Goal: Information Seeking & Learning: Compare options

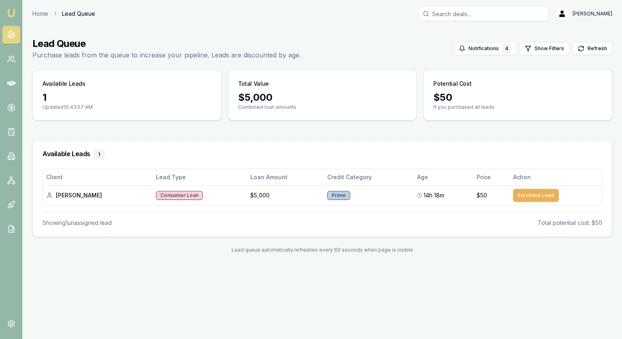
click at [2, 31] on nav "Emu Broker" at bounding box center [11, 122] width 22 height 245
click at [10, 33] on circle at bounding box center [11, 35] width 4 height 4
click at [17, 183] on link at bounding box center [11, 181] width 18 height 18
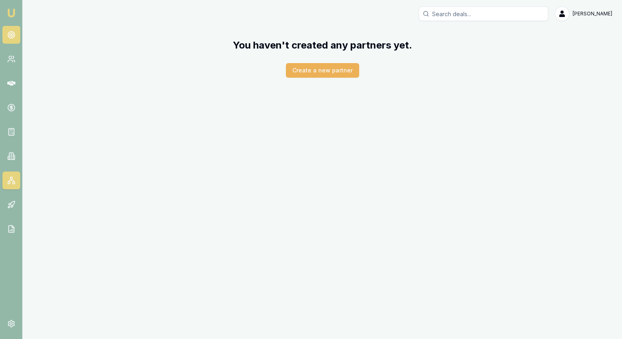
click at [8, 34] on circle at bounding box center [11, 35] width 7 height 7
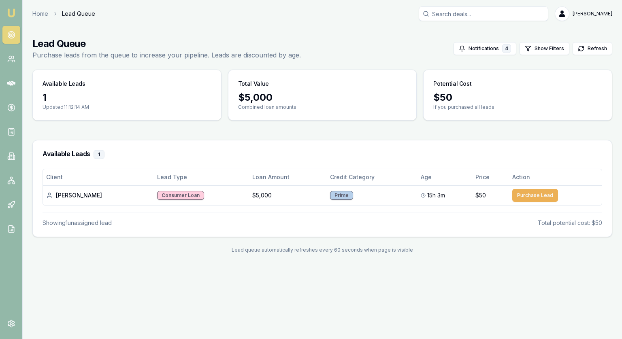
click at [11, 35] on circle at bounding box center [11, 34] width 1 height 1
click at [9, 157] on icon at bounding box center [11, 156] width 4 height 7
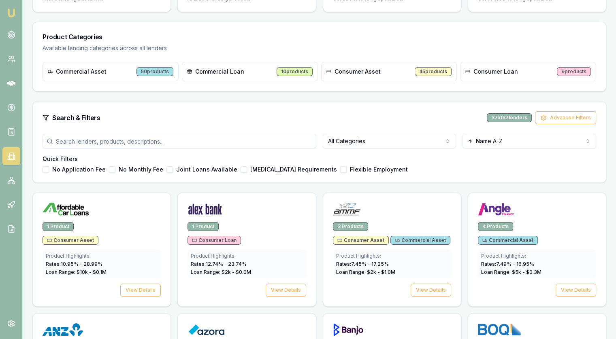
scroll to position [121, 0]
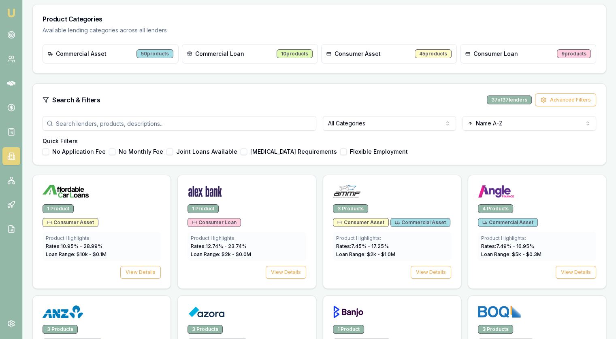
click at [357, 134] on div "All Categories Name A-Z Quick Filters No Application Fee No Monthly Fee Joint L…" at bounding box center [319, 140] width 573 height 49
click at [357, 123] on html "Emu Broker [PERSON_NAME] Toggle Menu Lenders Directory Browse our directory of …" at bounding box center [308, 48] width 616 height 339
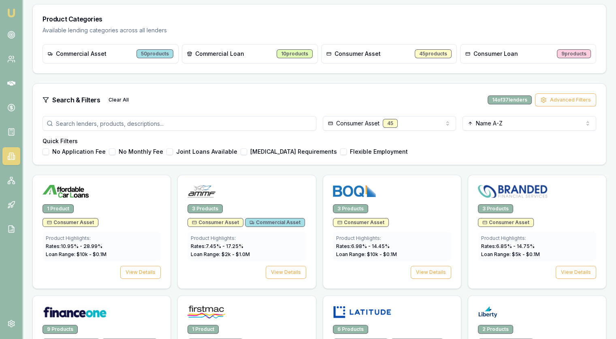
click at [68, 153] on label "No Application Fee" at bounding box center [78, 152] width 53 height 6
click at [49, 153] on button "No Application Fee" at bounding box center [46, 152] width 6 height 6
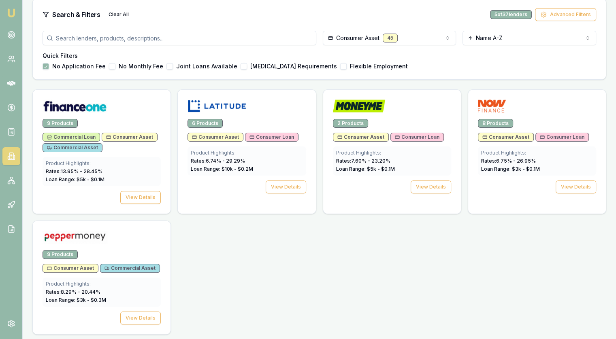
scroll to position [126, 0]
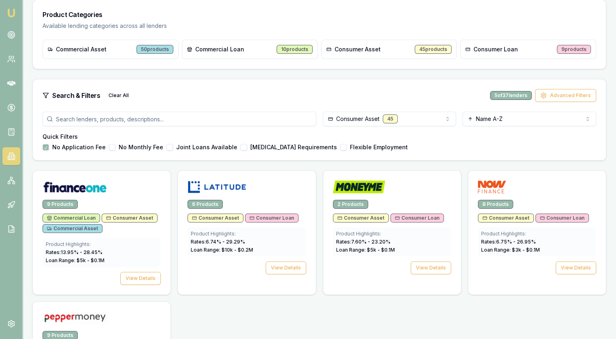
click at [57, 148] on label "No Application Fee" at bounding box center [78, 148] width 53 height 6
click at [49, 148] on button "No Application Fee" at bounding box center [46, 147] width 6 height 6
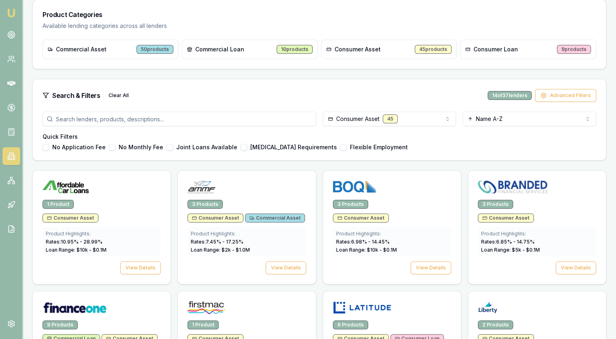
click at [141, 145] on label "No Monthly Fee" at bounding box center [141, 148] width 45 height 6
click at [115, 144] on button "No Monthly Fee" at bounding box center [112, 147] width 6 height 6
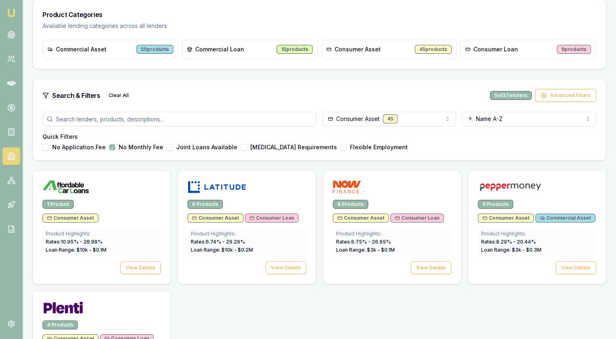
click at [130, 147] on label "No Monthly Fee" at bounding box center [141, 148] width 45 height 6
click at [115, 147] on button "No Monthly Fee" at bounding box center [112, 147] width 6 height 6
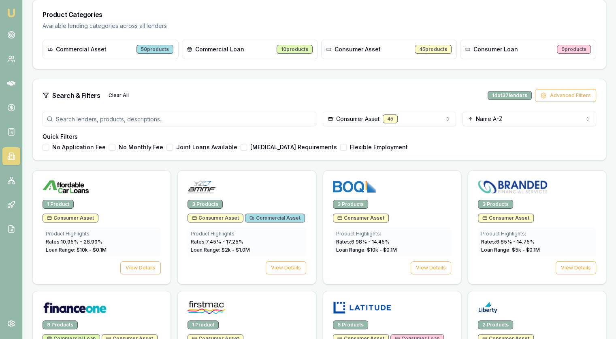
click at [194, 147] on label "Joint Loans Available" at bounding box center [206, 148] width 61 height 6
click at [173, 147] on button "Joint Loans Available" at bounding box center [169, 147] width 6 height 6
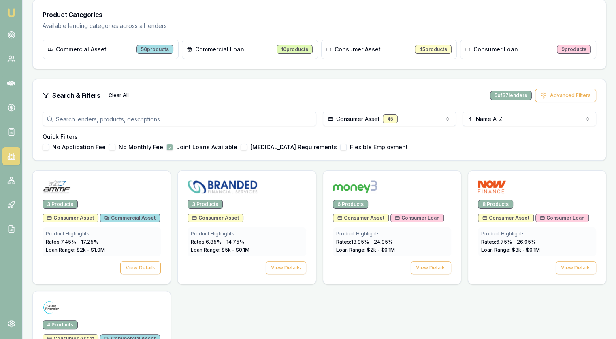
click at [194, 147] on label "Joint Loans Available" at bounding box center [206, 148] width 61 height 6
click at [173, 147] on button "Joint Loans Available" at bounding box center [169, 147] width 6 height 6
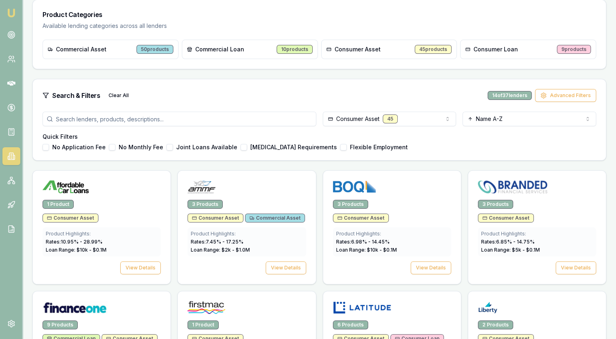
click at [277, 147] on label "Low Income Requirements" at bounding box center [293, 148] width 87 height 6
click at [247, 147] on button "Low Income Requirements" at bounding box center [243, 147] width 6 height 6
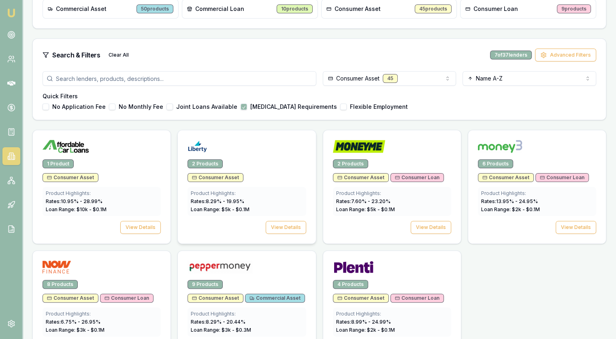
scroll to position [45, 0]
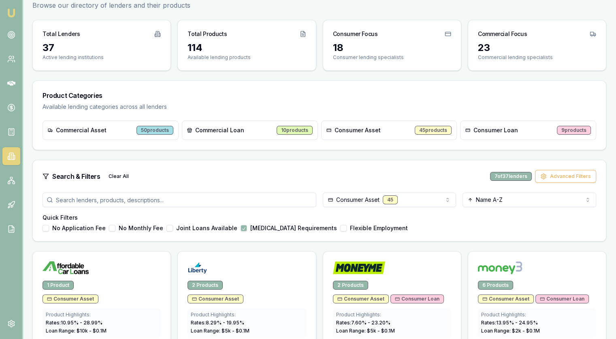
click at [358, 227] on label "Flexible Employment" at bounding box center [379, 228] width 58 height 6
click at [347, 227] on button "Flexible Employment" at bounding box center [343, 228] width 6 height 6
click at [281, 223] on div "Quick Filters No Application Fee No Monthly Fee Joint Loans Available Low Incom…" at bounding box center [319, 223] width 553 height 18
click at [281, 228] on label "Low Income Requirements" at bounding box center [293, 228] width 87 height 6
click at [247, 228] on button "Low Income Requirements" at bounding box center [243, 228] width 6 height 6
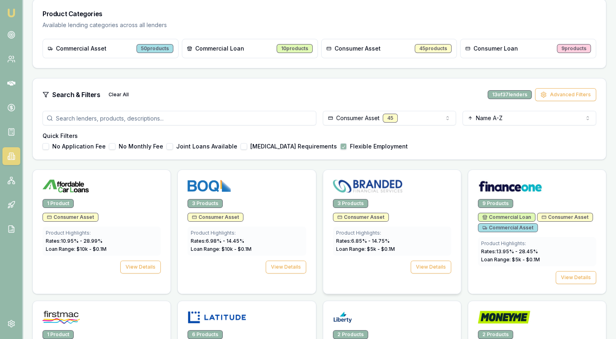
scroll to position [126, 0]
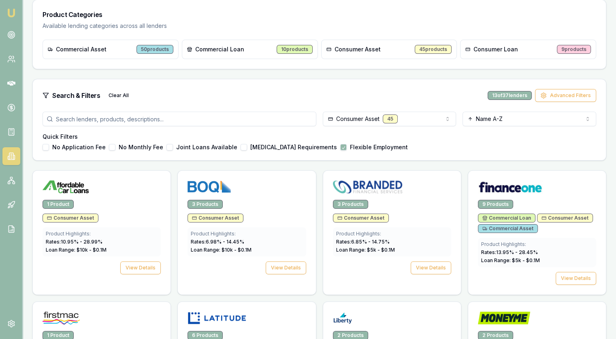
click at [356, 145] on label "Flexible Employment" at bounding box center [379, 148] width 58 height 6
click at [347, 145] on button "Flexible Employment" at bounding box center [343, 147] width 6 height 6
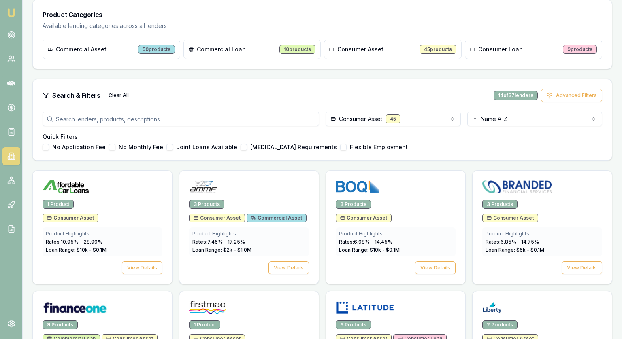
click at [364, 116] on html "Emu Broker Jonathan Myers Toggle Menu Lenders Directory Browse our directory of…" at bounding box center [311, 43] width 622 height 339
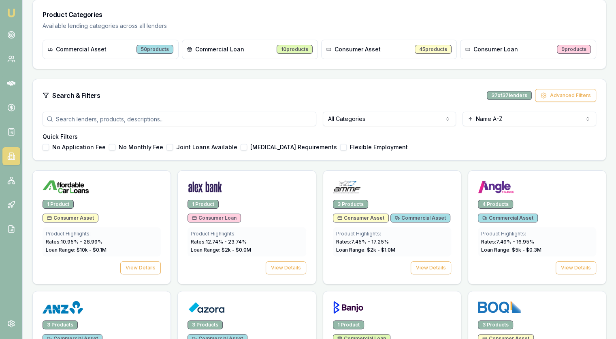
click at [160, 118] on input "search" at bounding box center [180, 119] width 274 height 15
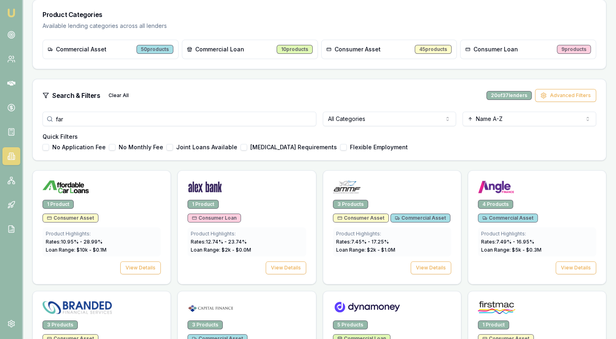
scroll to position [76, 0]
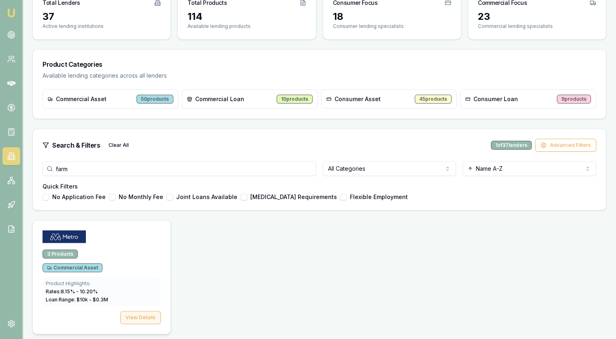
type input "farm"
click at [146, 319] on button "View Details" at bounding box center [140, 317] width 40 height 13
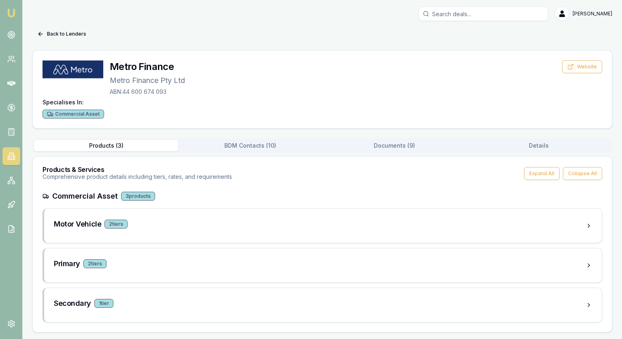
click at [142, 194] on div "3 products" at bounding box center [138, 196] width 34 height 9
click at [88, 223] on h3 "Motor Vehicle" at bounding box center [77, 224] width 47 height 11
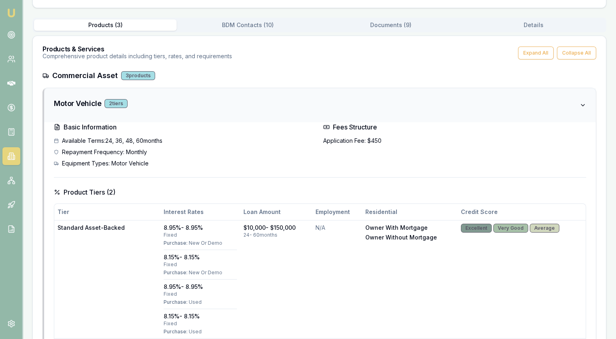
scroll to position [121, 0]
click at [71, 103] on h3 "Motor Vehicle" at bounding box center [77, 102] width 47 height 11
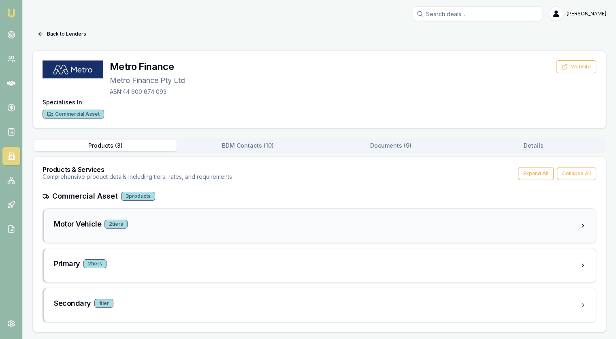
scroll to position [0, 0]
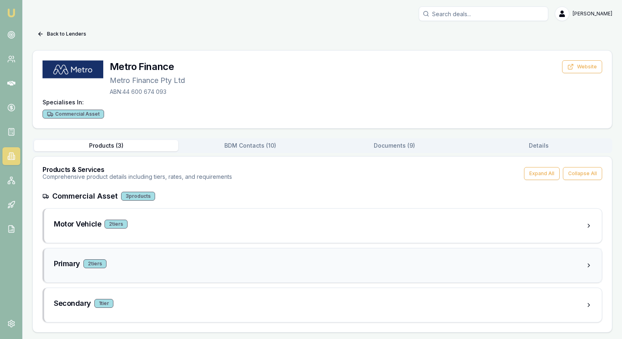
click at [70, 262] on h3 "Primary" at bounding box center [67, 263] width 26 height 11
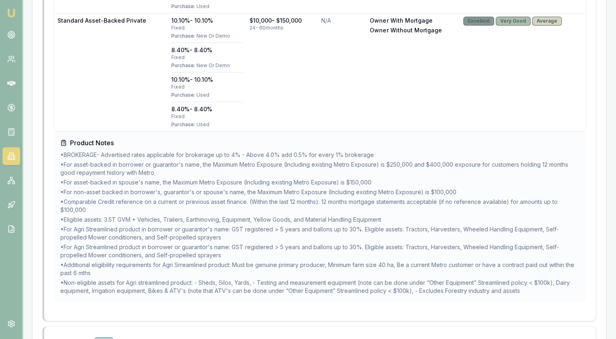
scroll to position [522, 0]
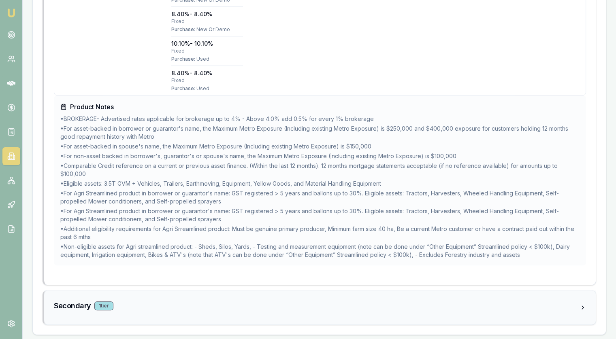
click at [74, 307] on h3 "Secondary" at bounding box center [72, 305] width 37 height 11
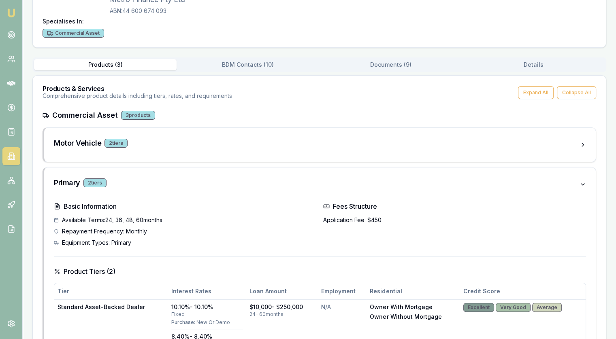
scroll to position [0, 0]
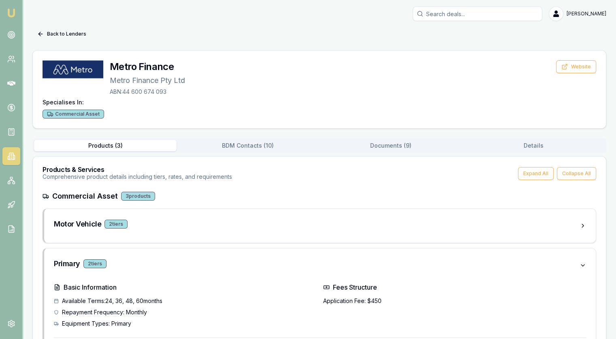
click at [117, 140] on button "Products ( 3 )" at bounding box center [105, 145] width 142 height 11
click at [67, 35] on button "Back to Lenders" at bounding box center [61, 34] width 59 height 13
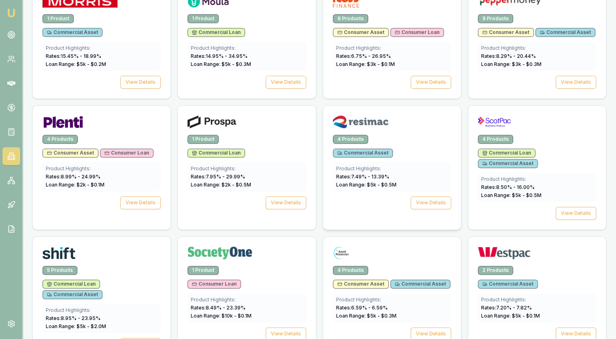
scroll to position [1006, 0]
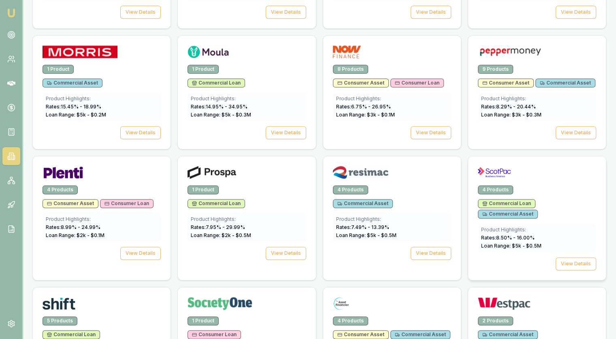
click at [500, 185] on div "4 Products" at bounding box center [495, 189] width 35 height 9
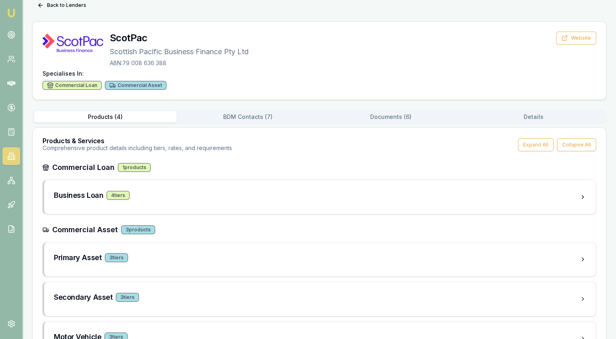
scroll to position [61, 0]
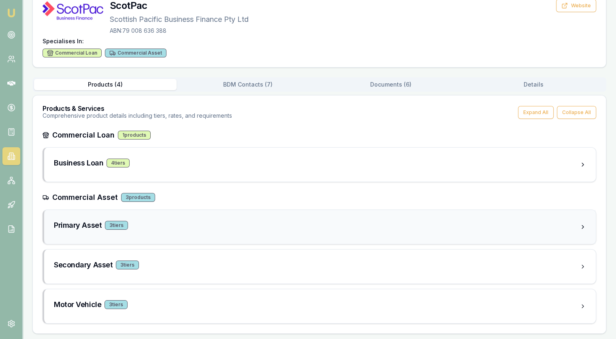
click at [106, 221] on div "3 tier s" at bounding box center [116, 225] width 23 height 9
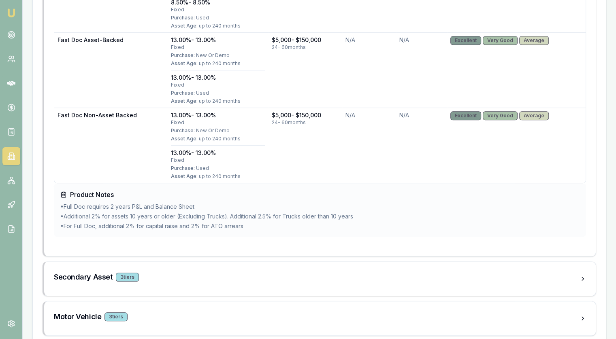
scroll to position [457, 0]
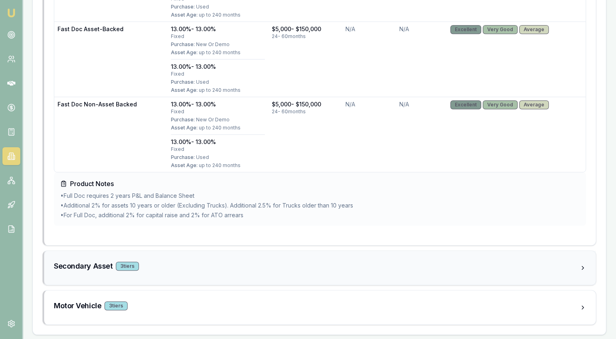
click at [96, 262] on h3 "Secondary Asset" at bounding box center [83, 266] width 59 height 11
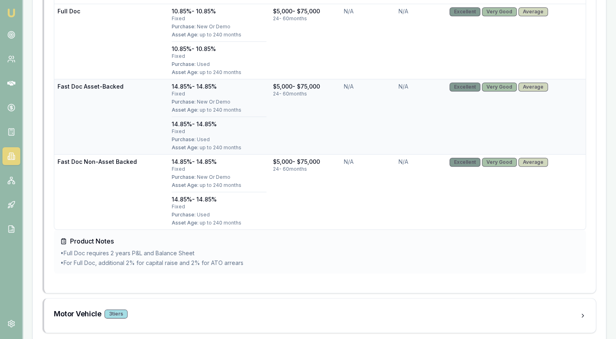
scroll to position [844, 0]
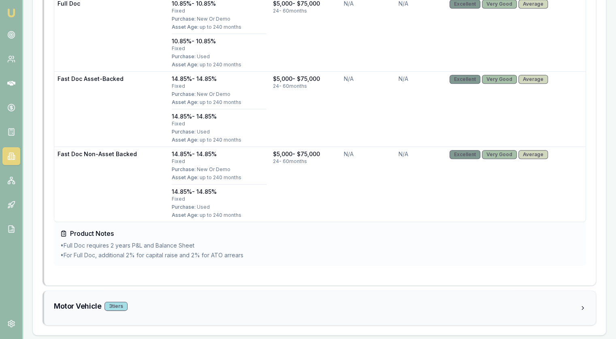
click at [70, 304] on h3 "Motor Vehicle" at bounding box center [77, 306] width 47 height 11
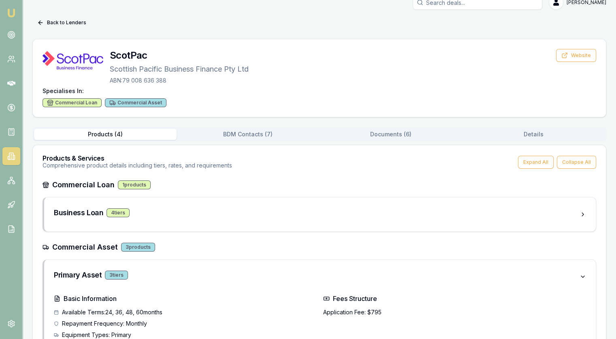
scroll to position [0, 0]
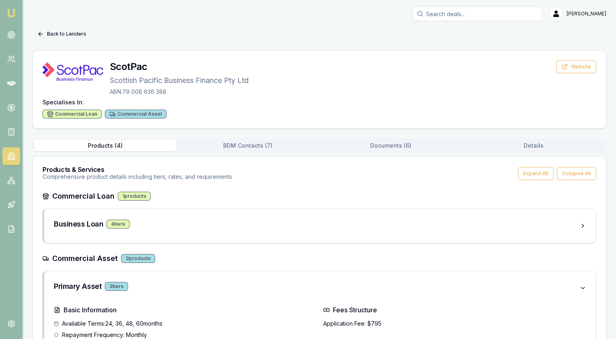
click at [67, 35] on button "Back to Lenders" at bounding box center [61, 34] width 59 height 13
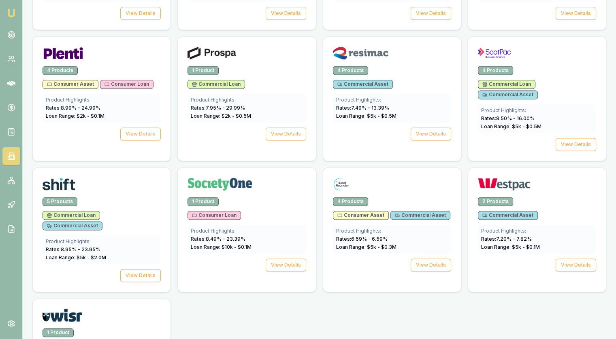
scroll to position [1127, 0]
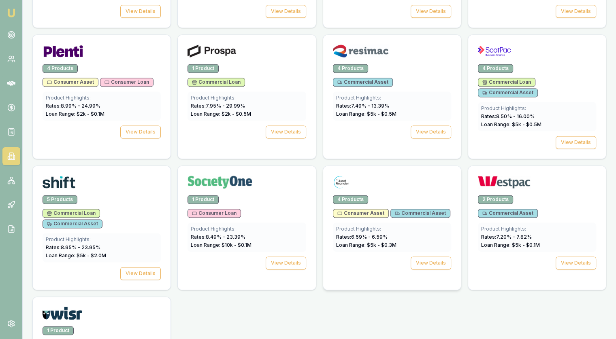
click at [350, 176] on div at bounding box center [392, 184] width 118 height 16
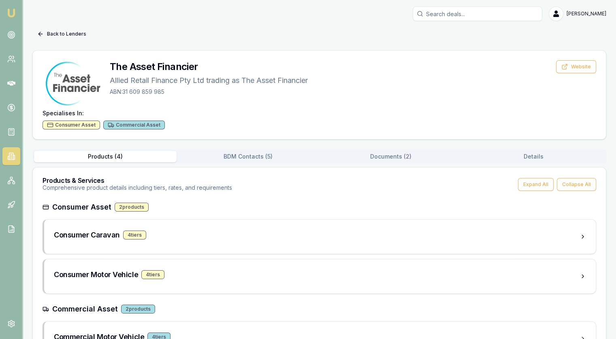
click at [57, 32] on button "Back to Lenders" at bounding box center [61, 34] width 59 height 13
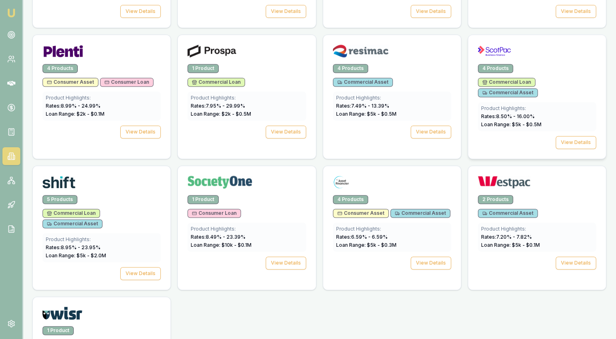
scroll to position [1087, 0]
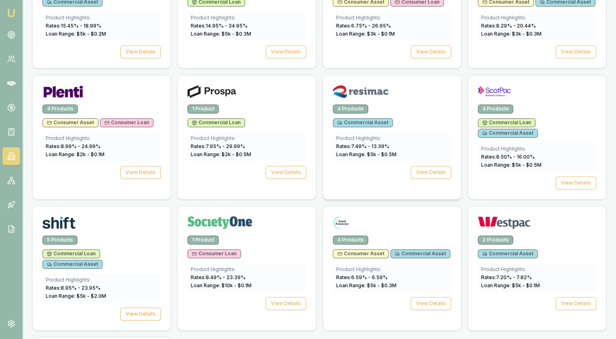
click at [411, 143] on div "Rates: 7.49 % - 13.39 %" at bounding box center [392, 146] width 112 height 6
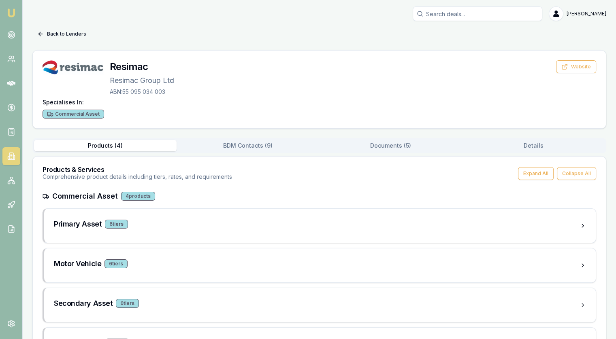
click at [52, 32] on button "Back to Lenders" at bounding box center [61, 34] width 59 height 13
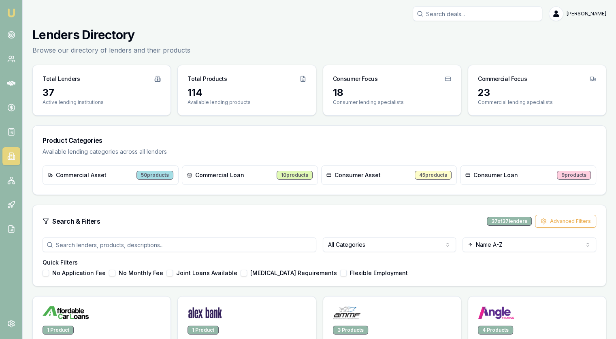
click at [363, 177] on span "Consumer Asset" at bounding box center [357, 175] width 46 height 8
click at [440, 173] on div "45 products" at bounding box center [433, 175] width 37 height 9
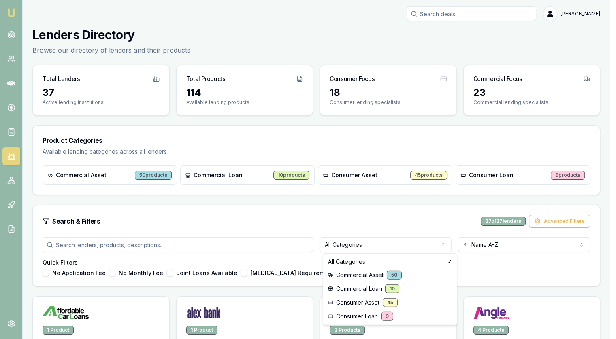
click at [374, 247] on html "Emu Broker Jonathan Myers Toggle Menu Lenders Directory Browse our directory of…" at bounding box center [308, 169] width 616 height 339
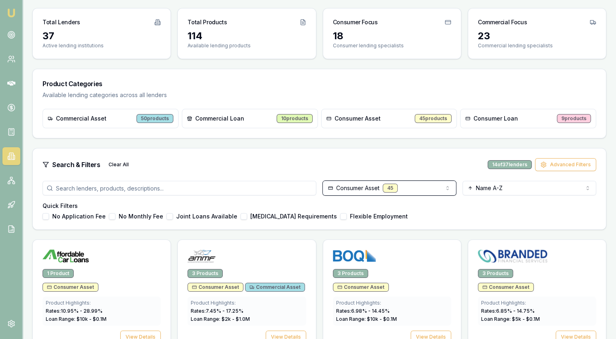
scroll to position [202, 0]
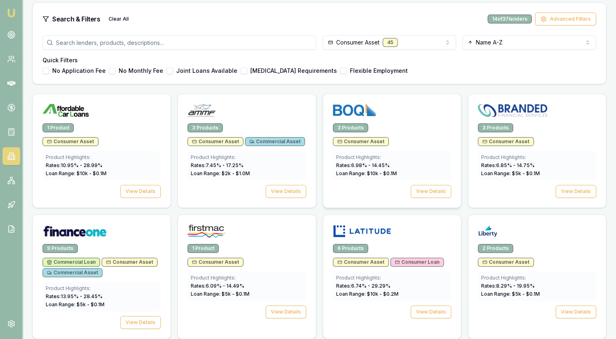
click at [390, 107] on div at bounding box center [392, 112] width 118 height 16
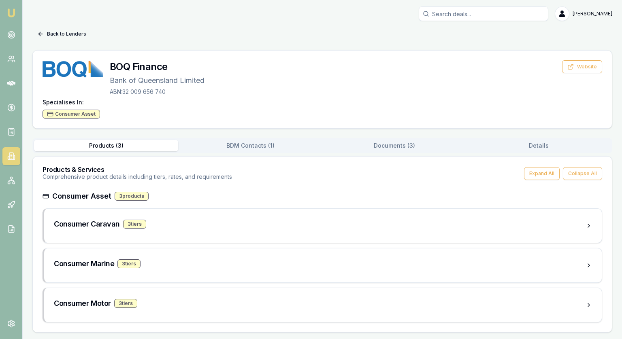
click at [40, 28] on button "Back to Lenders" at bounding box center [61, 34] width 59 height 13
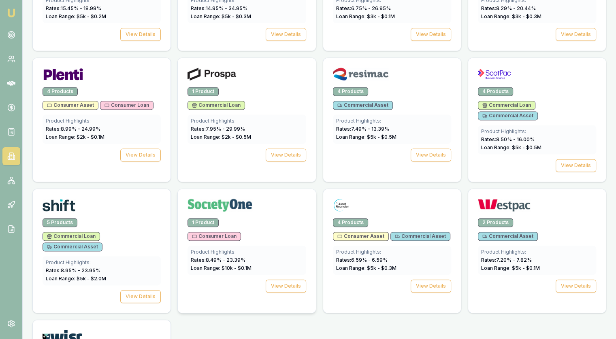
scroll to position [1168, 0]
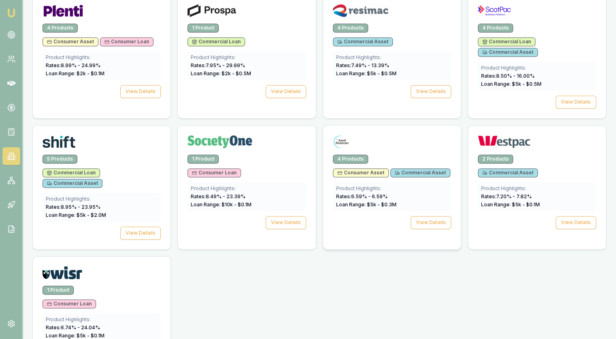
click at [411, 155] on div "4 Products" at bounding box center [392, 159] width 118 height 9
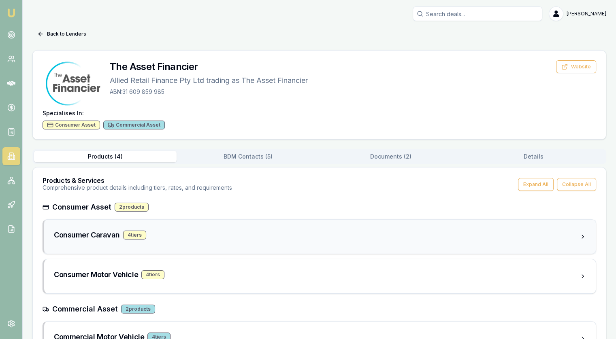
click at [76, 234] on h3 "Consumer Caravan" at bounding box center [87, 235] width 66 height 11
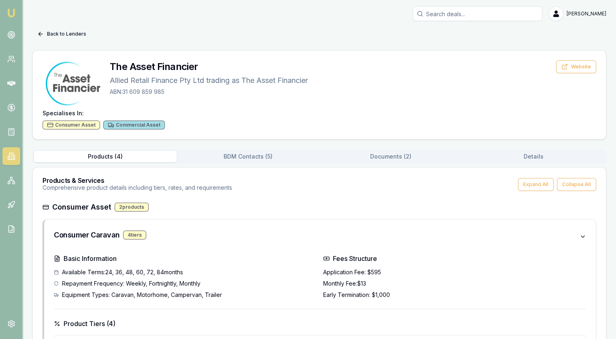
click at [49, 34] on button "Back to Lenders" at bounding box center [61, 34] width 59 height 13
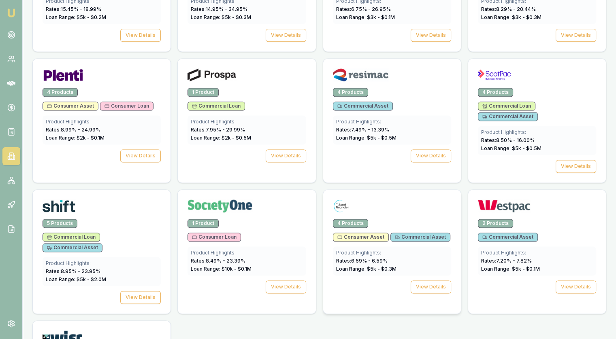
scroll to position [965, 0]
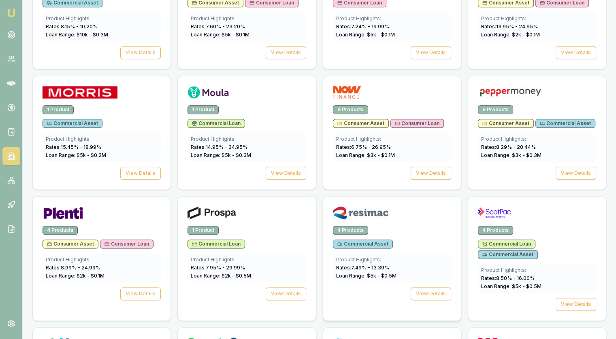
click at [355, 206] on img at bounding box center [360, 212] width 55 height 13
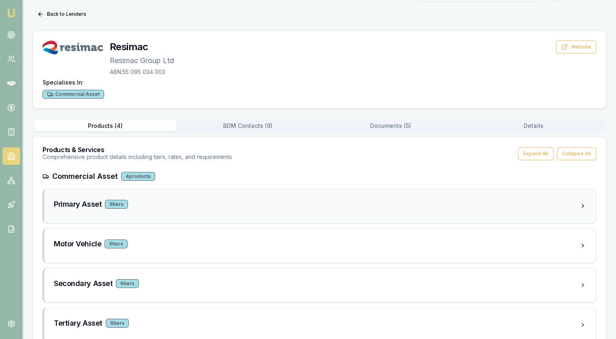
scroll to position [38, 0]
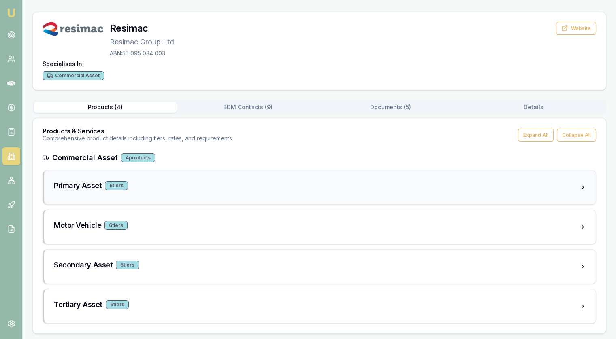
click at [79, 185] on h3 "Primary Asset" at bounding box center [78, 185] width 48 height 11
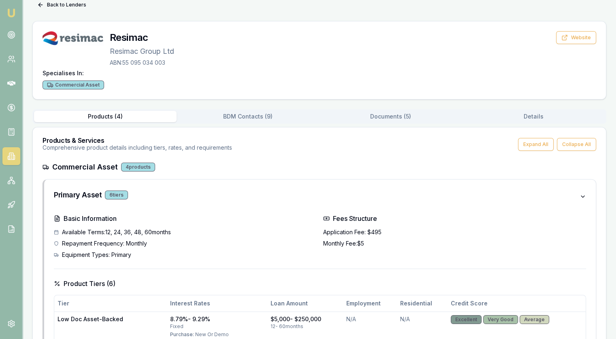
scroll to position [0, 0]
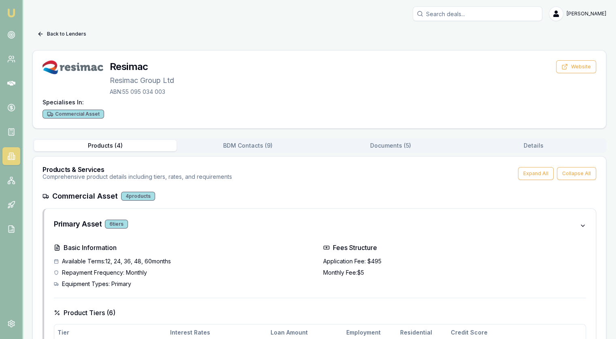
click at [42, 34] on icon at bounding box center [40, 34] width 6 height 6
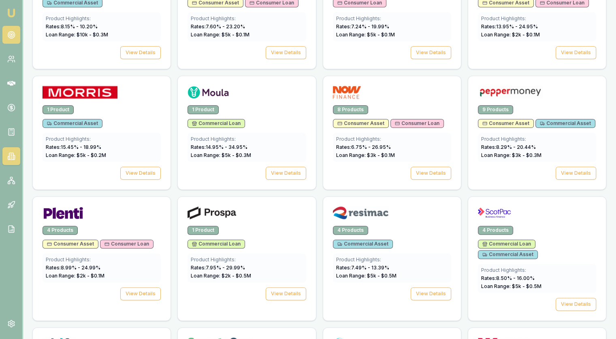
click at [15, 31] on link at bounding box center [11, 35] width 18 height 18
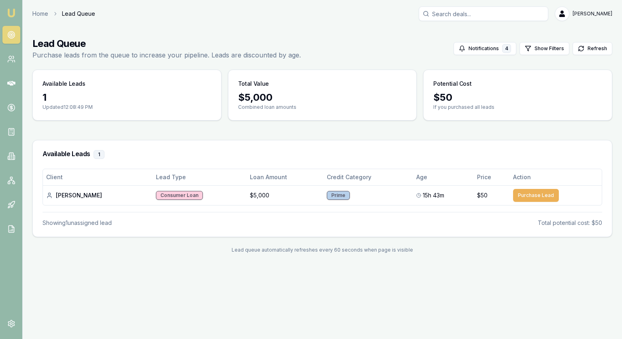
click at [5, 37] on link at bounding box center [11, 35] width 18 height 18
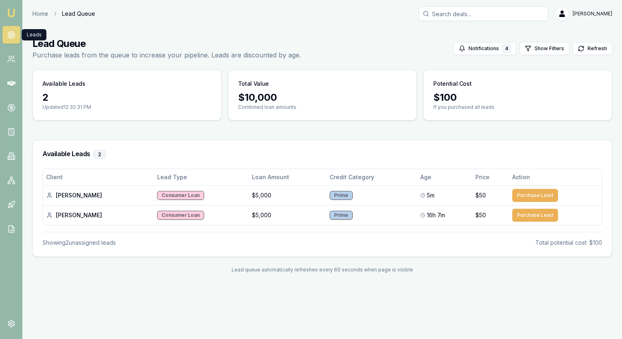
click at [9, 35] on circle at bounding box center [11, 35] width 4 height 4
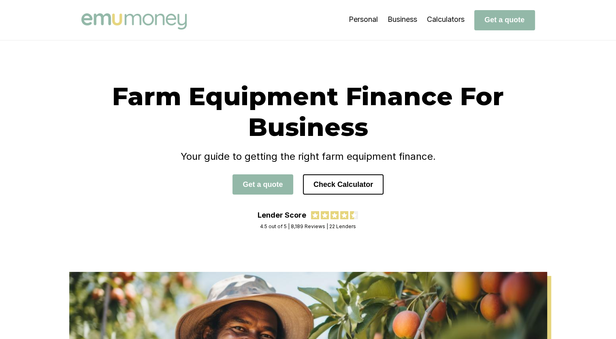
click at [143, 25] on img at bounding box center [133, 21] width 105 height 16
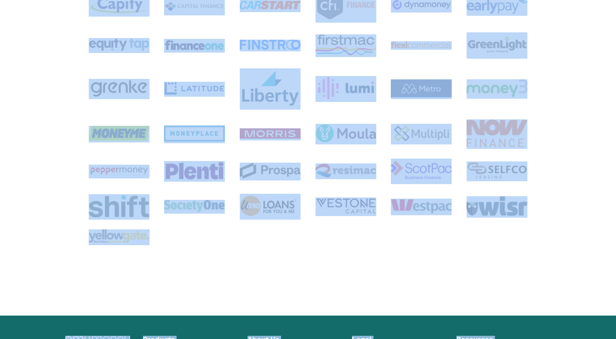
scroll to position [1576, 0]
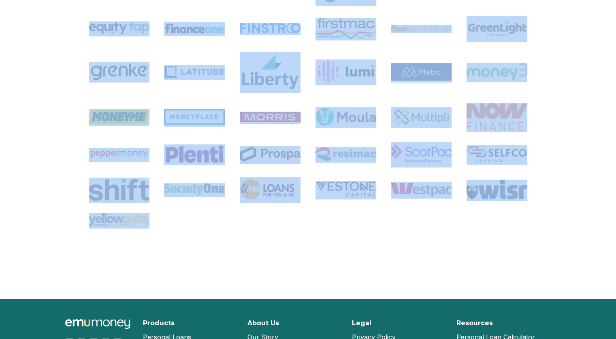
drag, startPoint x: 82, startPoint y: 151, endPoint x: 160, endPoint y: 220, distance: 104.7
click at [160, 220] on div "Our Partners" at bounding box center [308, 52] width 486 height 371
copy div
click at [342, 257] on div "Our Partners" at bounding box center [308, 83] width 616 height 432
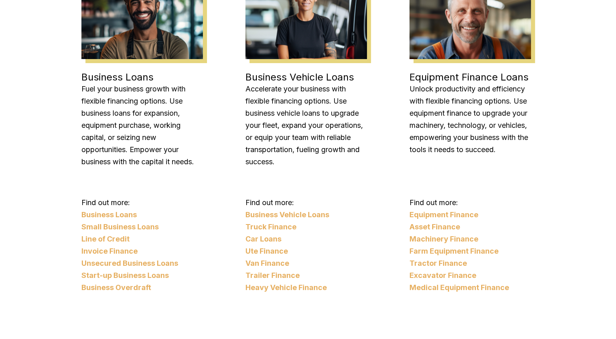
scroll to position [928, 0]
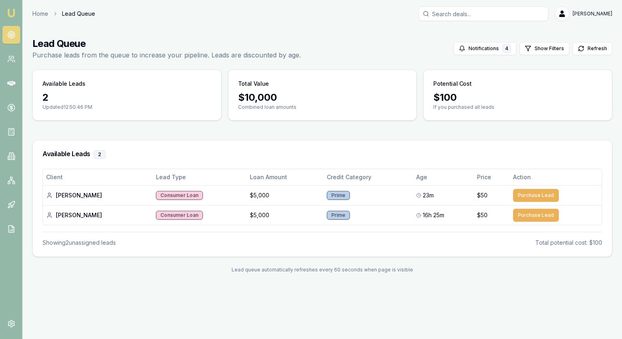
click at [15, 32] on link at bounding box center [11, 35] width 18 height 18
